Goal: Task Accomplishment & Management: Use online tool/utility

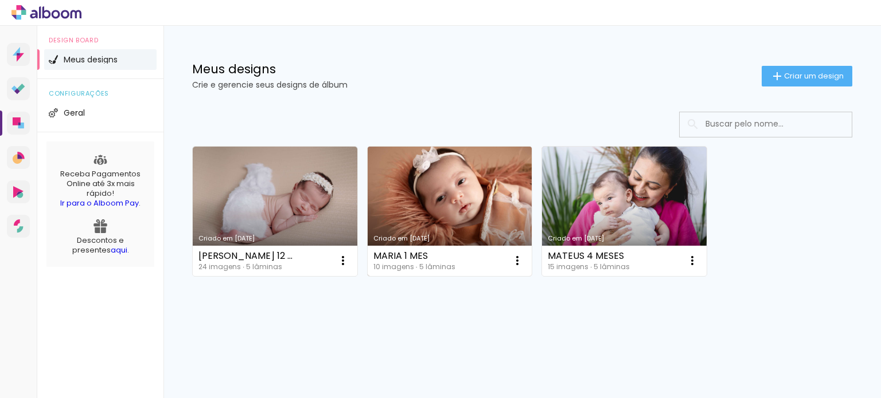
click at [440, 202] on link "Criado em [DATE]" at bounding box center [450, 212] width 165 height 130
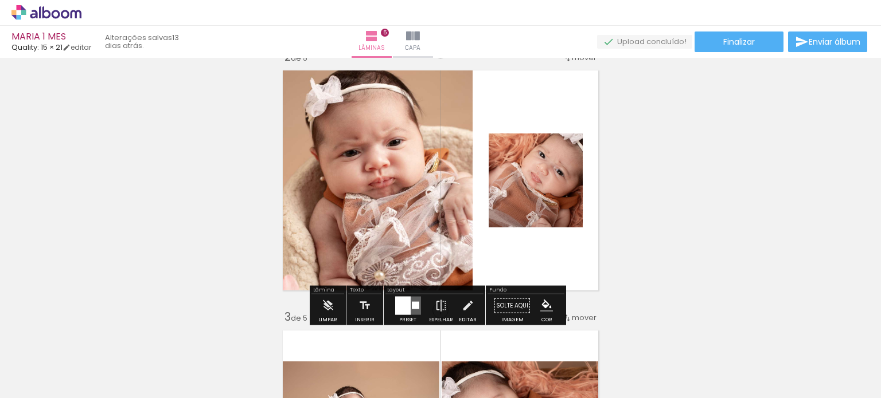
scroll to position [401, 0]
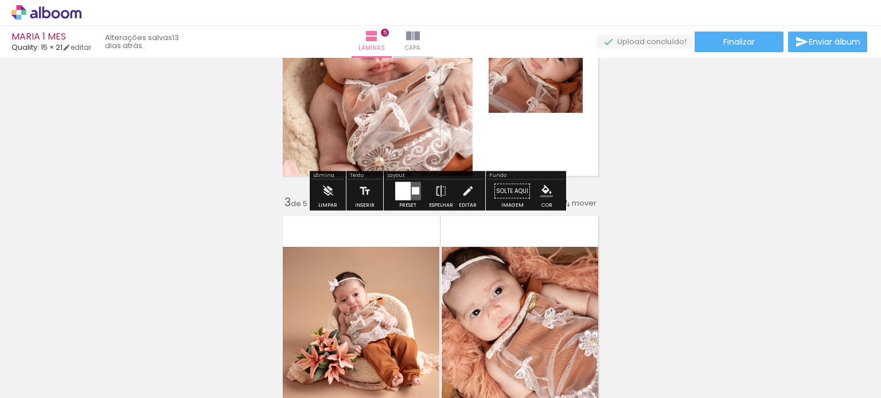
click at [401, 195] on div at bounding box center [402, 191] width 15 height 18
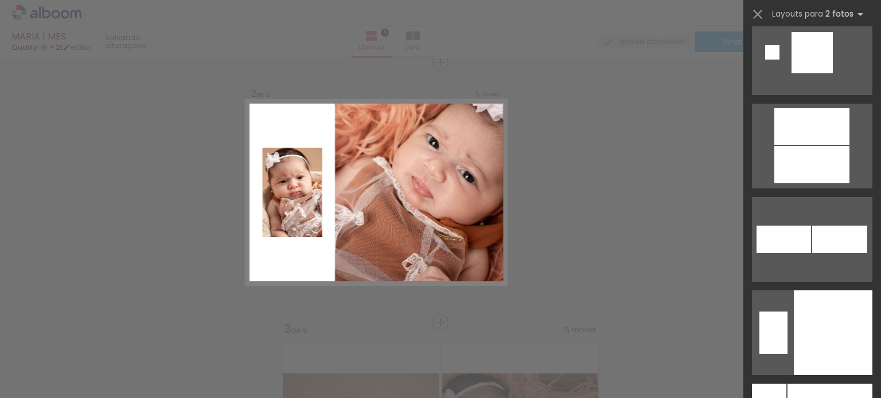
scroll to position [6545, 0]
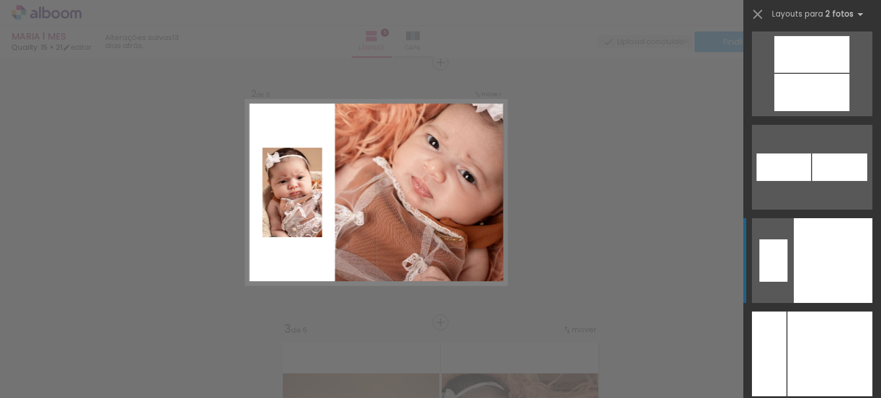
click at [815, 312] on div at bounding box center [829, 354] width 85 height 85
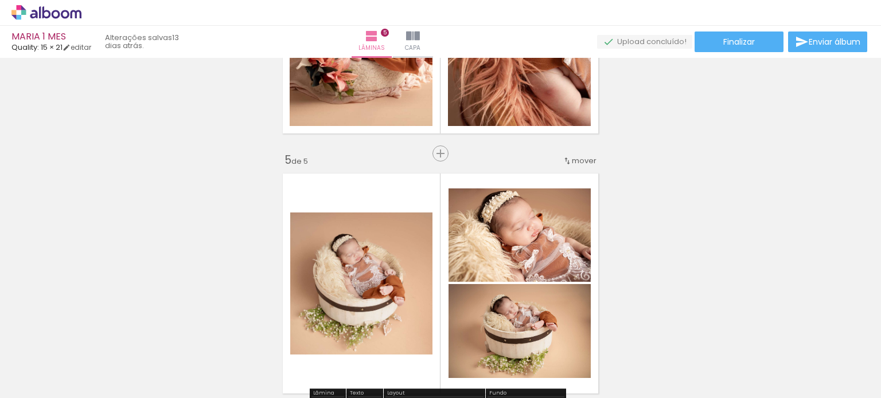
scroll to position [963, 0]
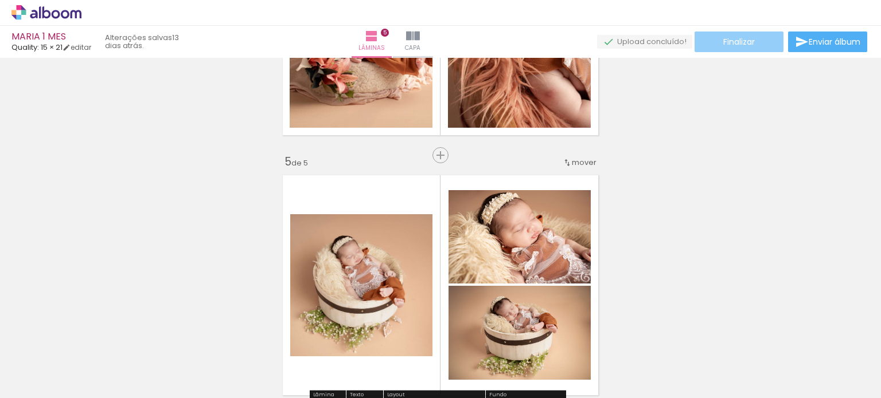
click at [728, 42] on span "Finalizar" at bounding box center [739, 42] width 32 height 8
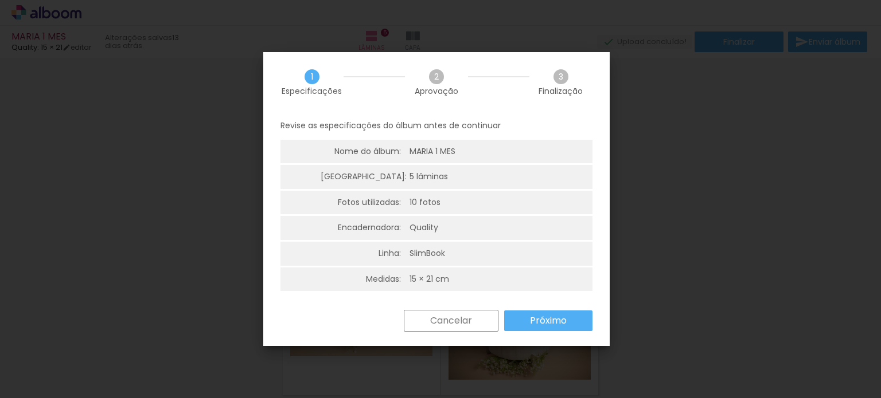
click at [0, 0] on slot "Próximo" at bounding box center [0, 0] width 0 height 0
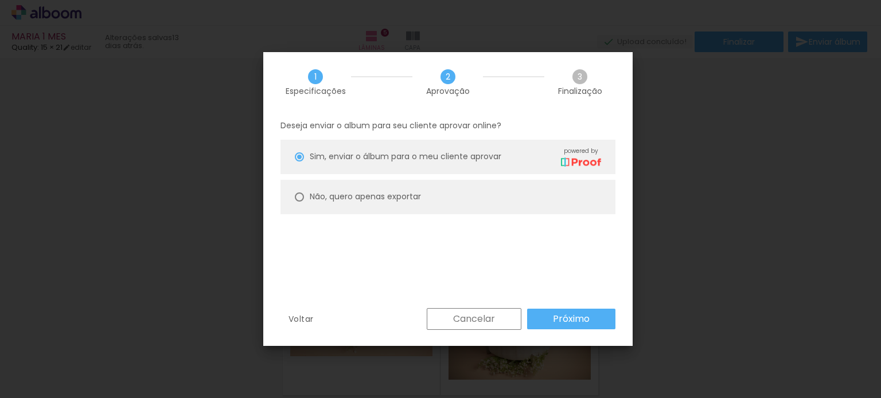
drag, startPoint x: 298, startPoint y: 197, endPoint x: 302, endPoint y: 210, distance: 14.3
click at [299, 202] on paper-radio-button "Não, quero apenas exportar" at bounding box center [447, 197] width 335 height 34
type paper-radio-button "on"
drag, startPoint x: 561, startPoint y: 311, endPoint x: 568, endPoint y: 315, distance: 7.2
click at [562, 311] on paper-button "Próximo" at bounding box center [571, 319] width 88 height 21
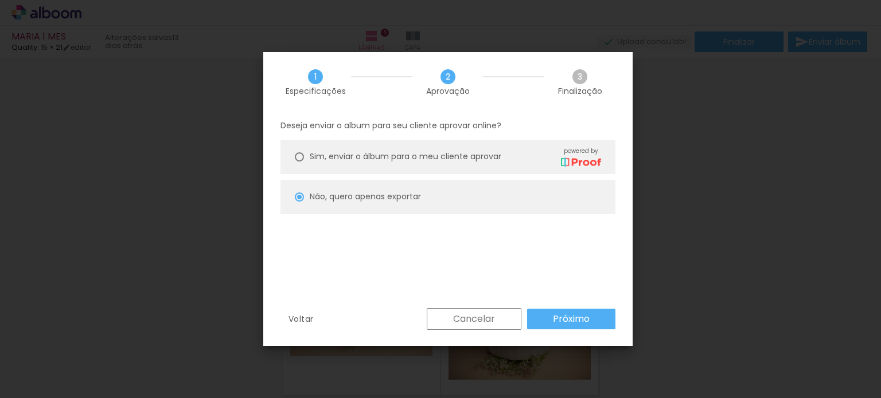
type input "Alta, 300 DPI"
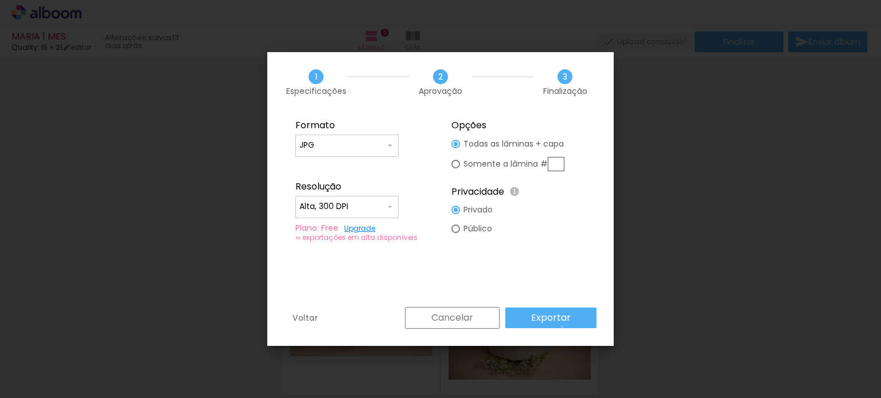
click at [564, 327] on paper-button "Exportar" at bounding box center [550, 318] width 91 height 21
